Goal: Find specific page/section: Find specific page/section

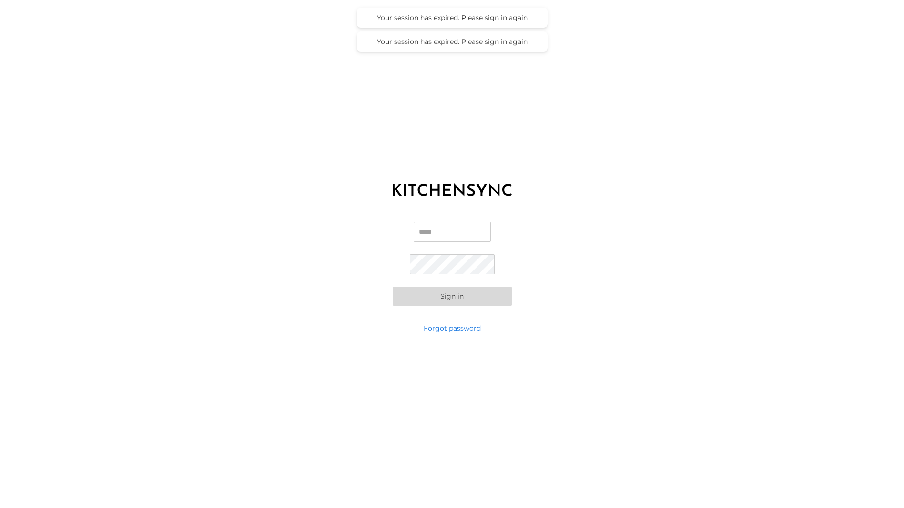
type input "**********"
click at [479, 296] on button "Sign in" at bounding box center [452, 295] width 119 height 19
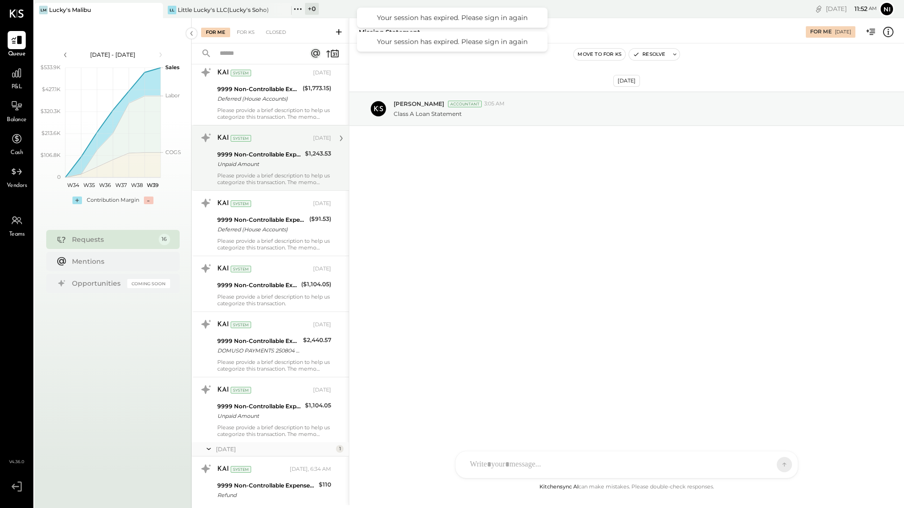
scroll to position [706, 0]
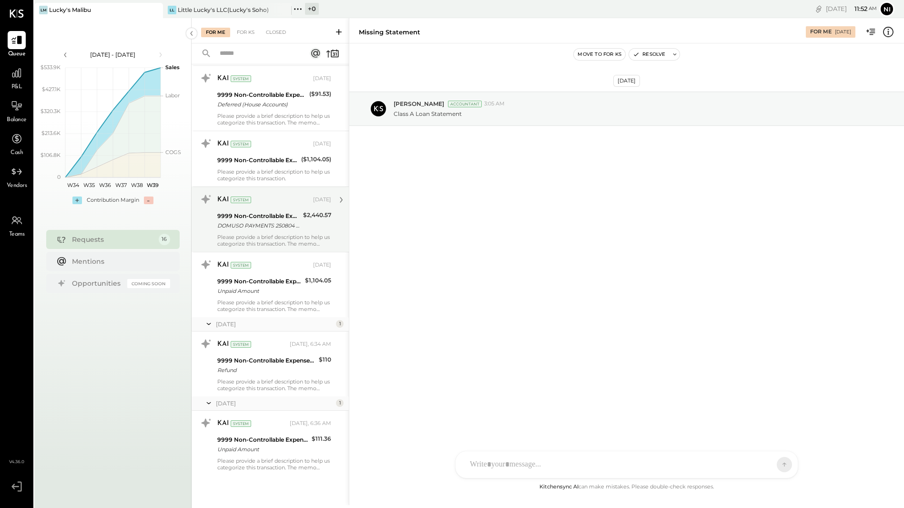
click at [259, 226] on div "DOMUSO PAYMENTS 250804 MALUCKY LLC" at bounding box center [258, 226] width 83 height 10
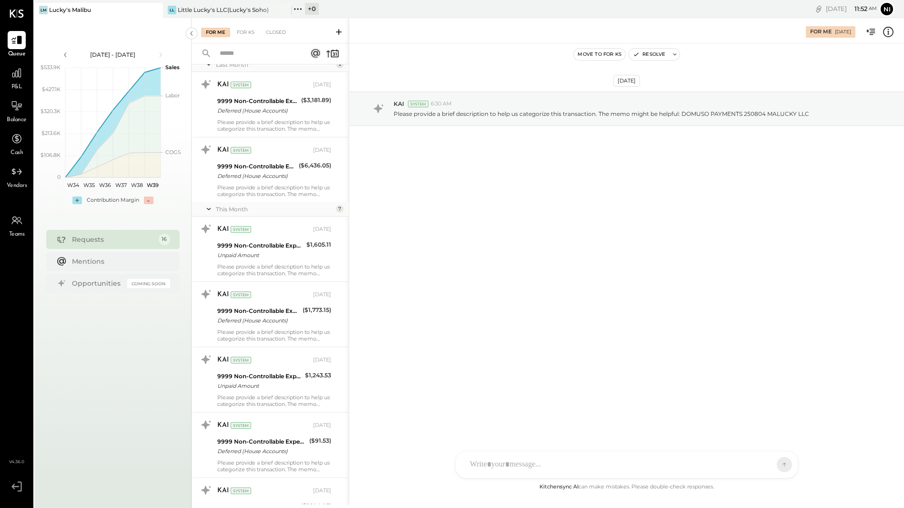
scroll to position [359, 0]
click at [20, 176] on icon at bounding box center [16, 171] width 12 height 12
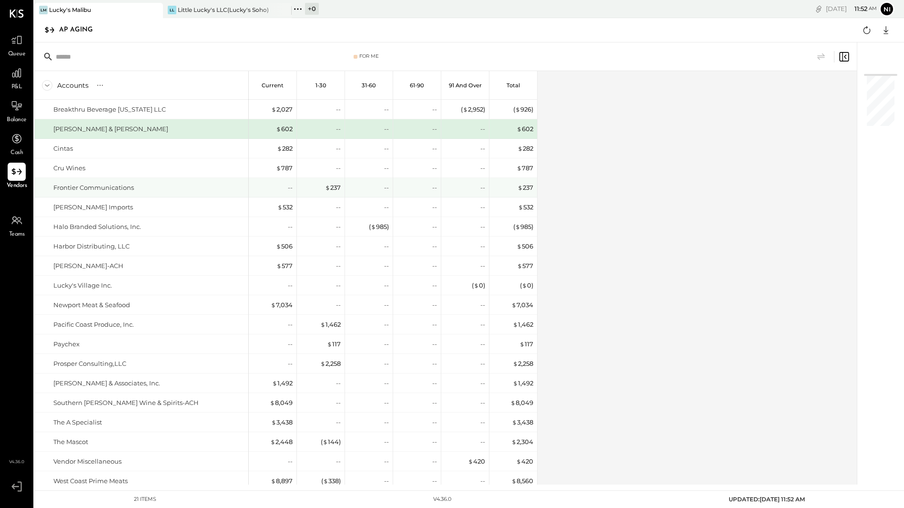
click at [95, 187] on div "Frontier Communications" at bounding box center [93, 187] width 81 height 9
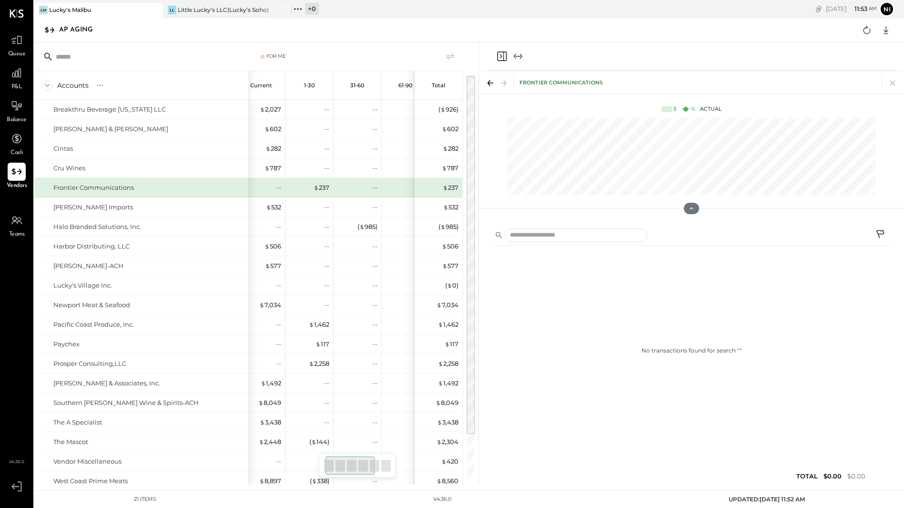
scroll to position [0, 12]
